Goal: Navigation & Orientation: Find specific page/section

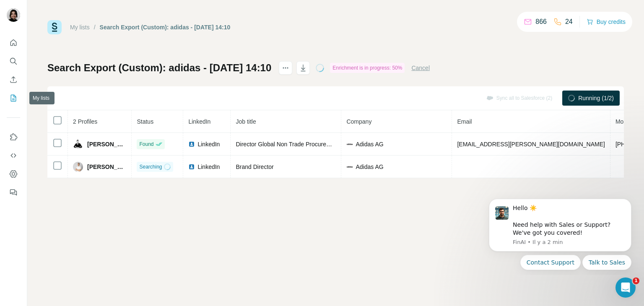
click at [13, 102] on icon "My lists" at bounding box center [13, 98] width 8 height 8
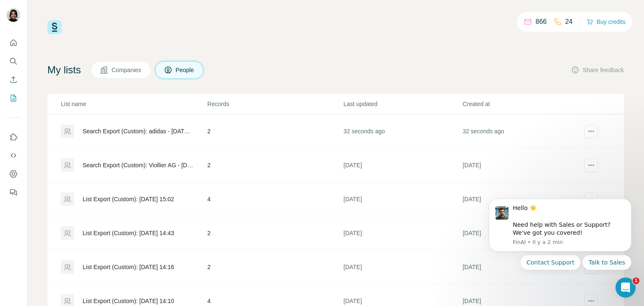
click at [161, 237] on div "List Export (Custom): [DATE] 14:43" at bounding box center [134, 232] width 146 height 13
click at [15, 44] on icon "Quick start" at bounding box center [13, 43] width 8 height 8
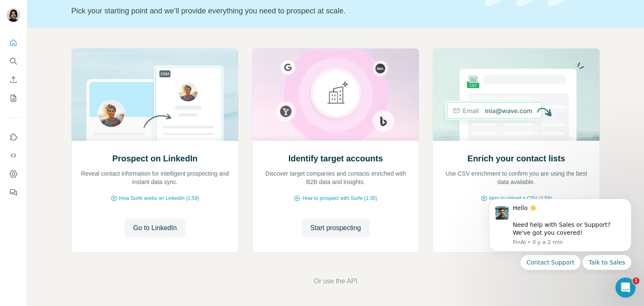
scroll to position [56, 0]
click at [446, 285] on footer "Or use the API" at bounding box center [336, 281] width 570 height 10
